Goal: Find specific page/section: Find specific page/section

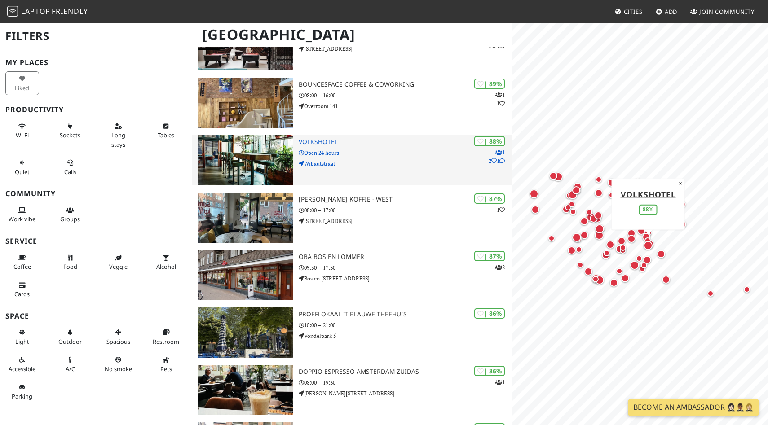
scroll to position [293, 0]
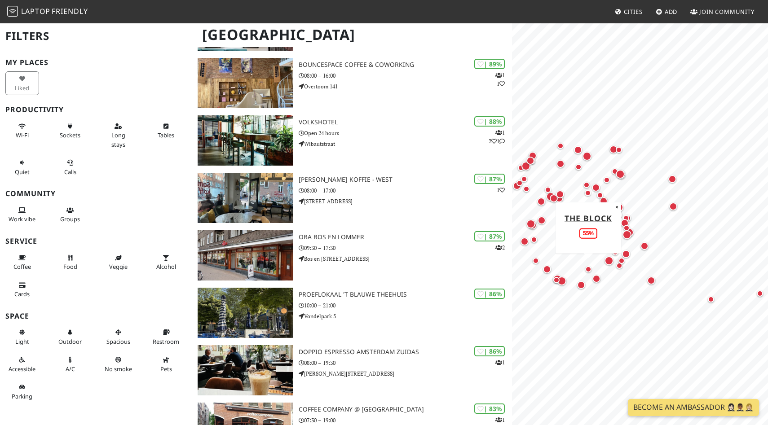
click at [588, 268] on div "Map marker" at bounding box center [588, 269] width 6 height 6
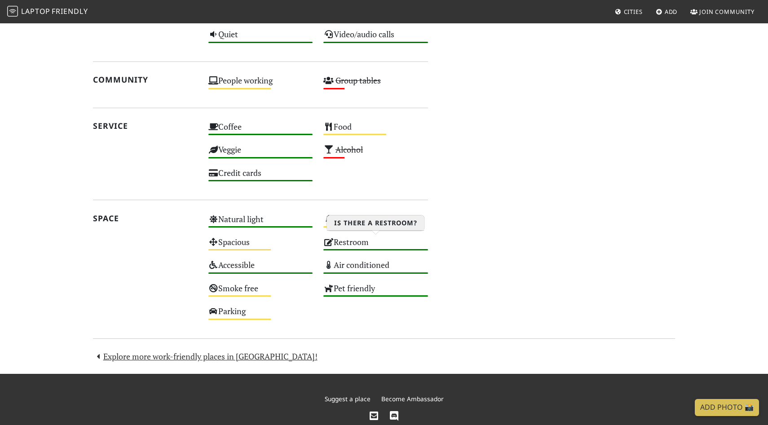
scroll to position [529, 0]
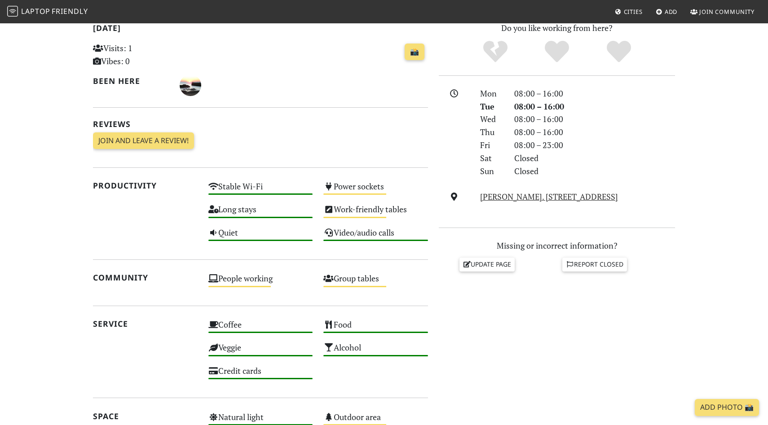
scroll to position [209, 0]
